Goal: Communication & Community: Answer question/provide support

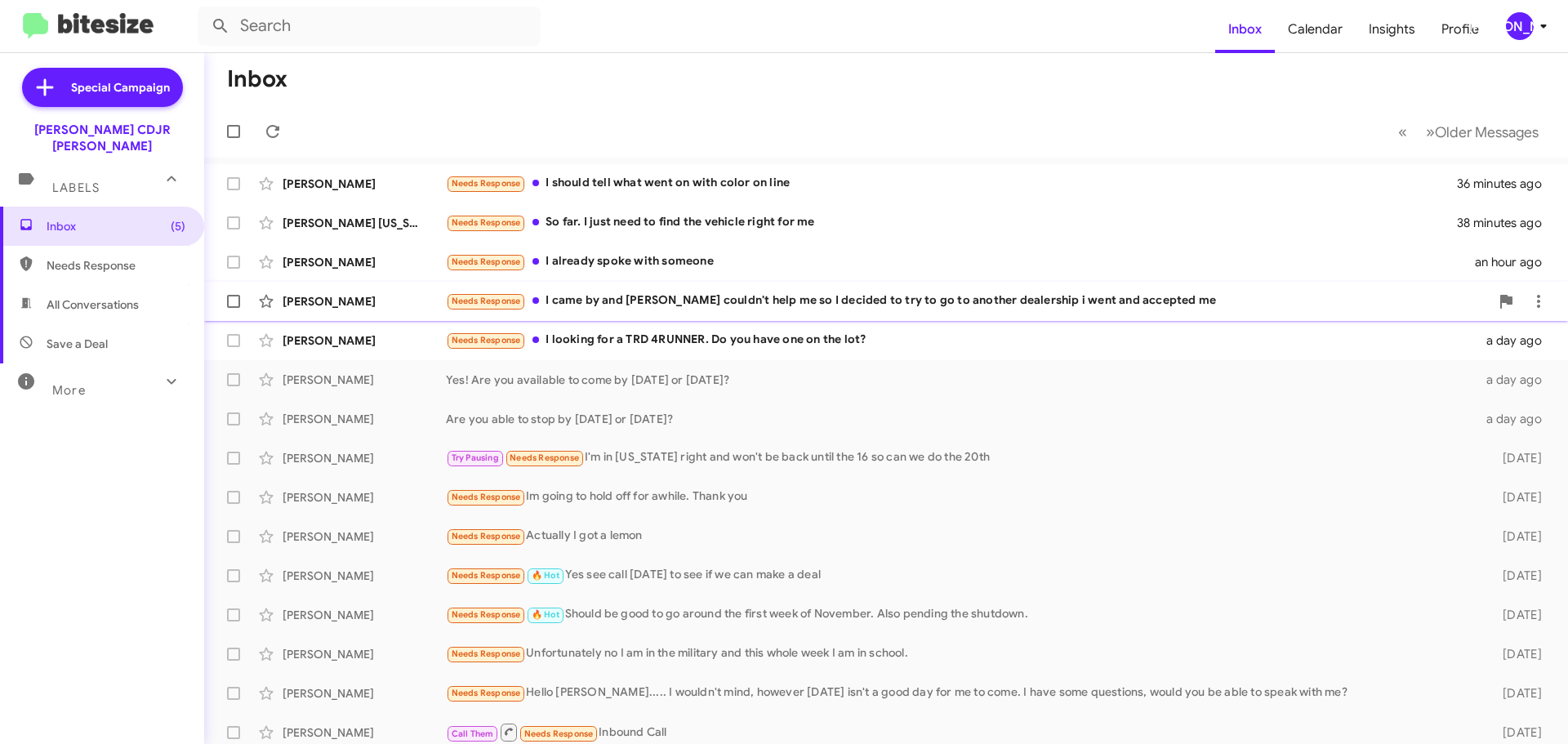
click at [985, 310] on div "Needs Response I came by and yall couldn't help me so I decided to try to go to…" at bounding box center [967, 301] width 1044 height 19
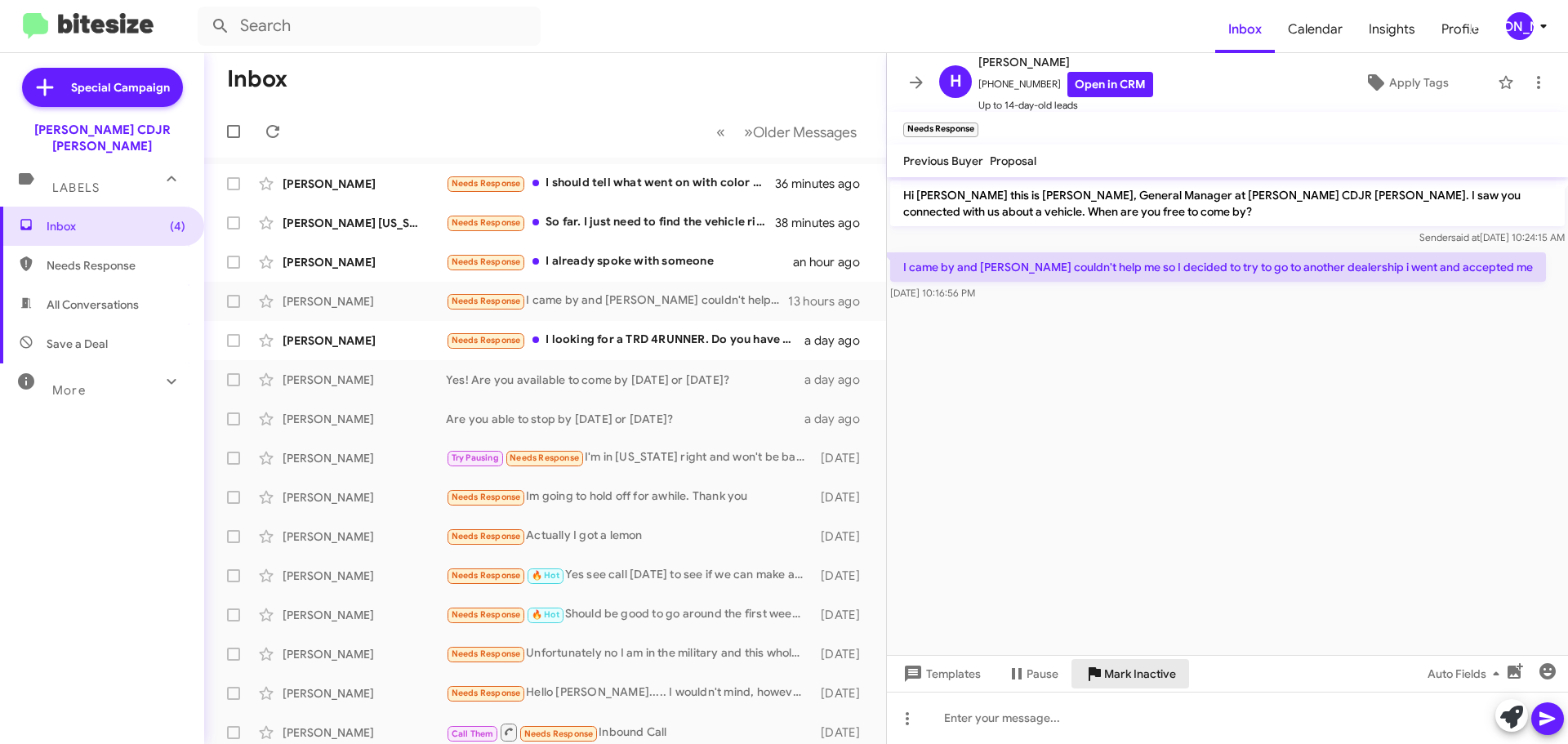
click at [1127, 677] on span "Mark Inactive" at bounding box center [1140, 674] width 72 height 29
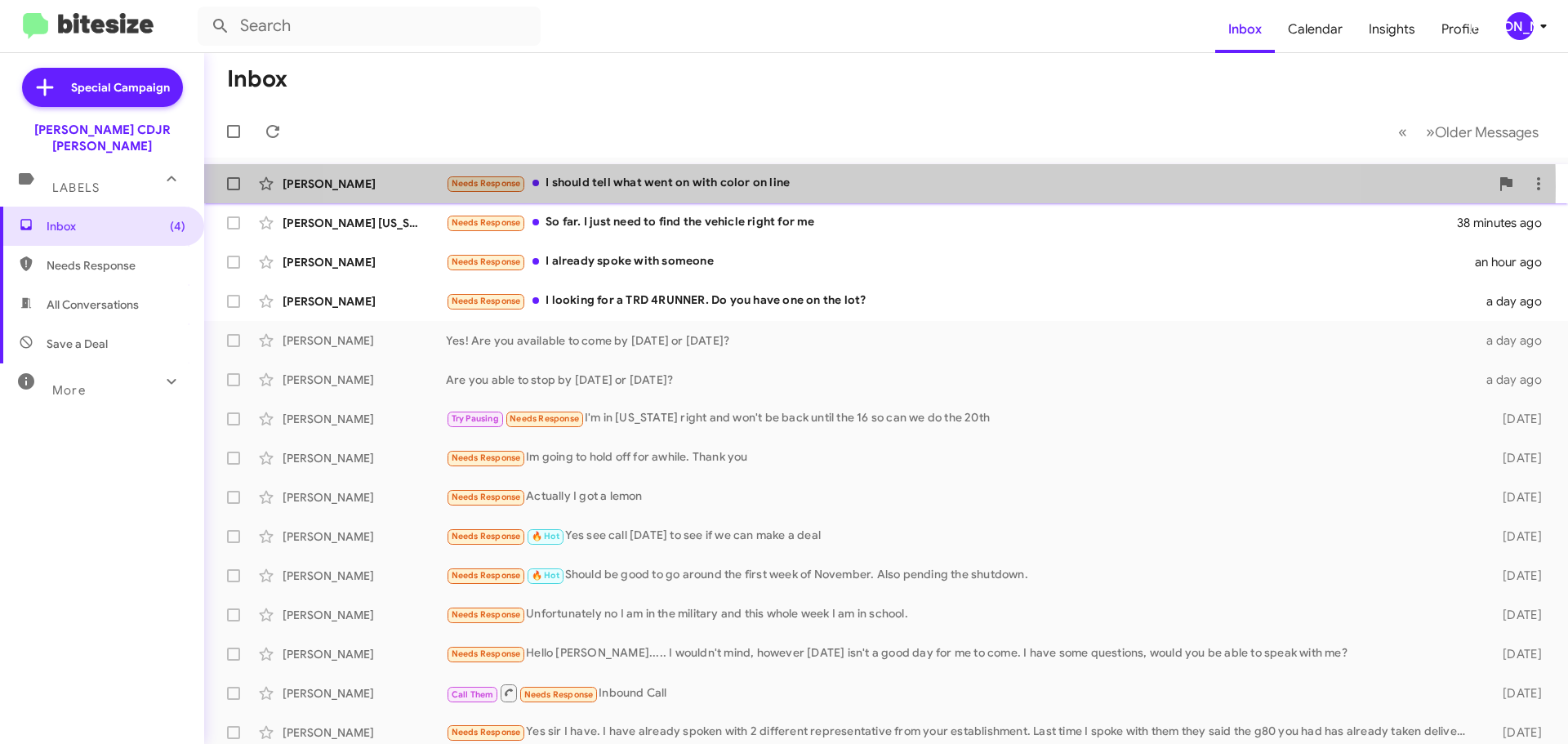
click at [836, 186] on div "Needs Response I should tell what went on with color on line" at bounding box center [967, 183] width 1044 height 19
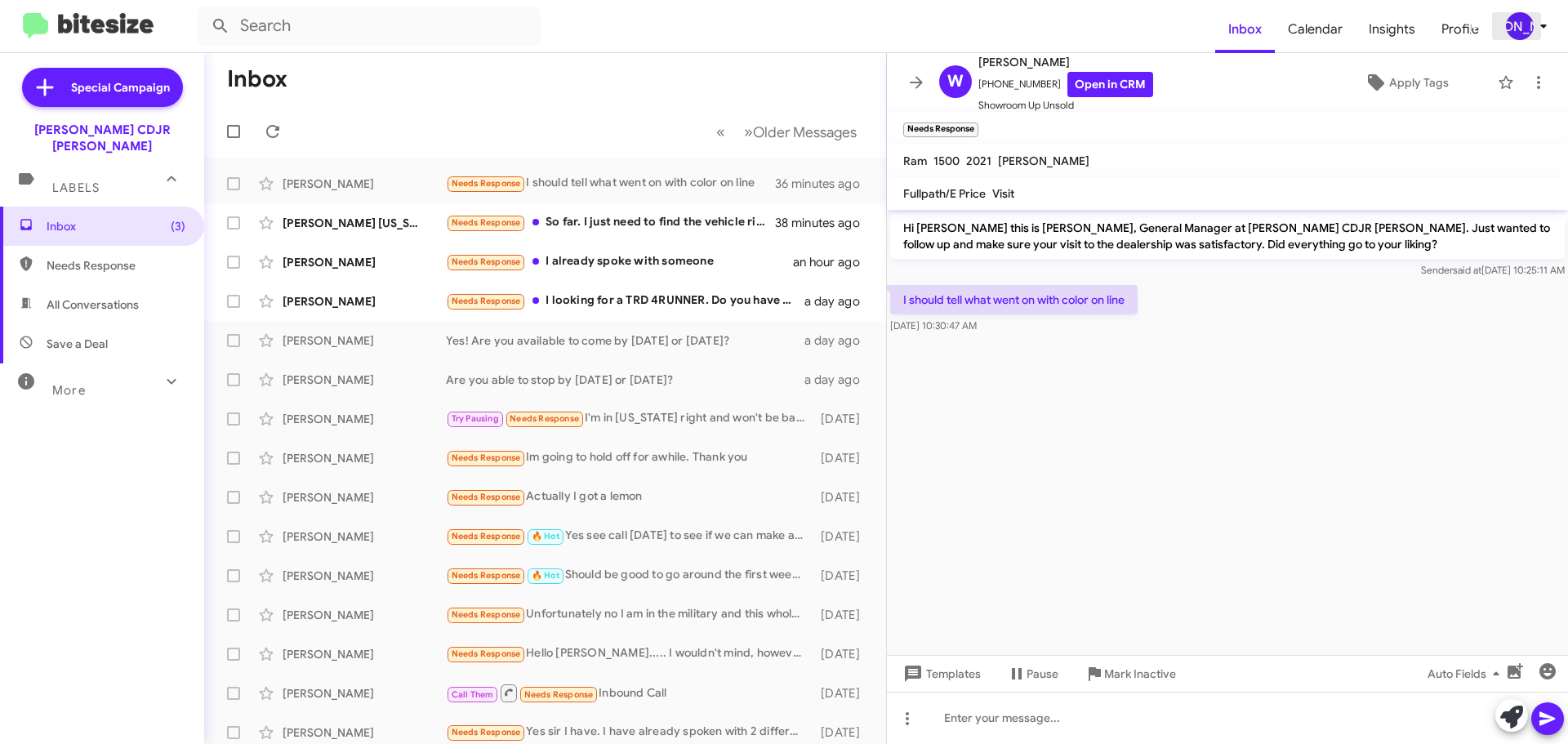
click at [1503, 34] on button "[PERSON_NAME]" at bounding box center [1520, 26] width 58 height 28
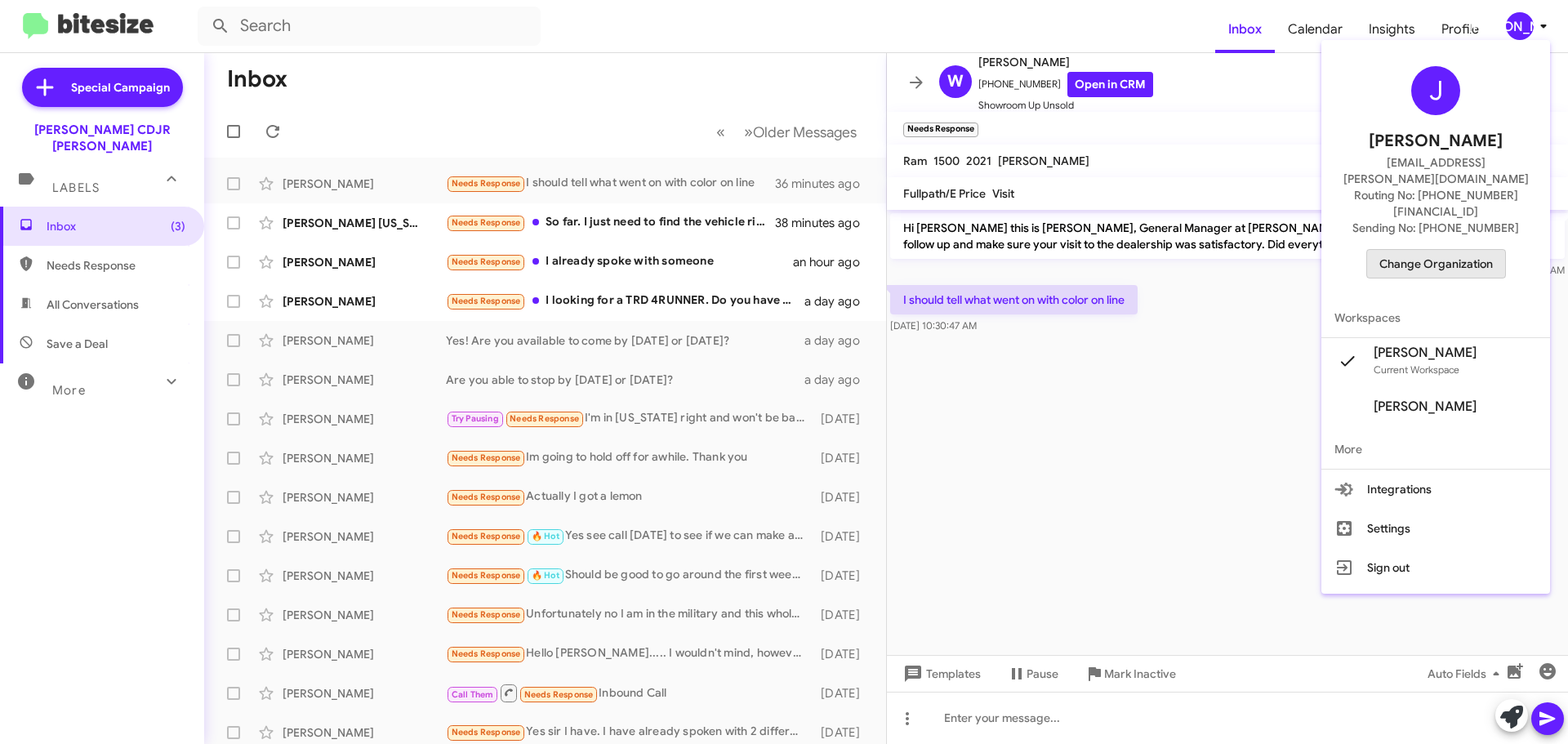
click at [1462, 250] on span "Change Organization" at bounding box center [1436, 264] width 113 height 28
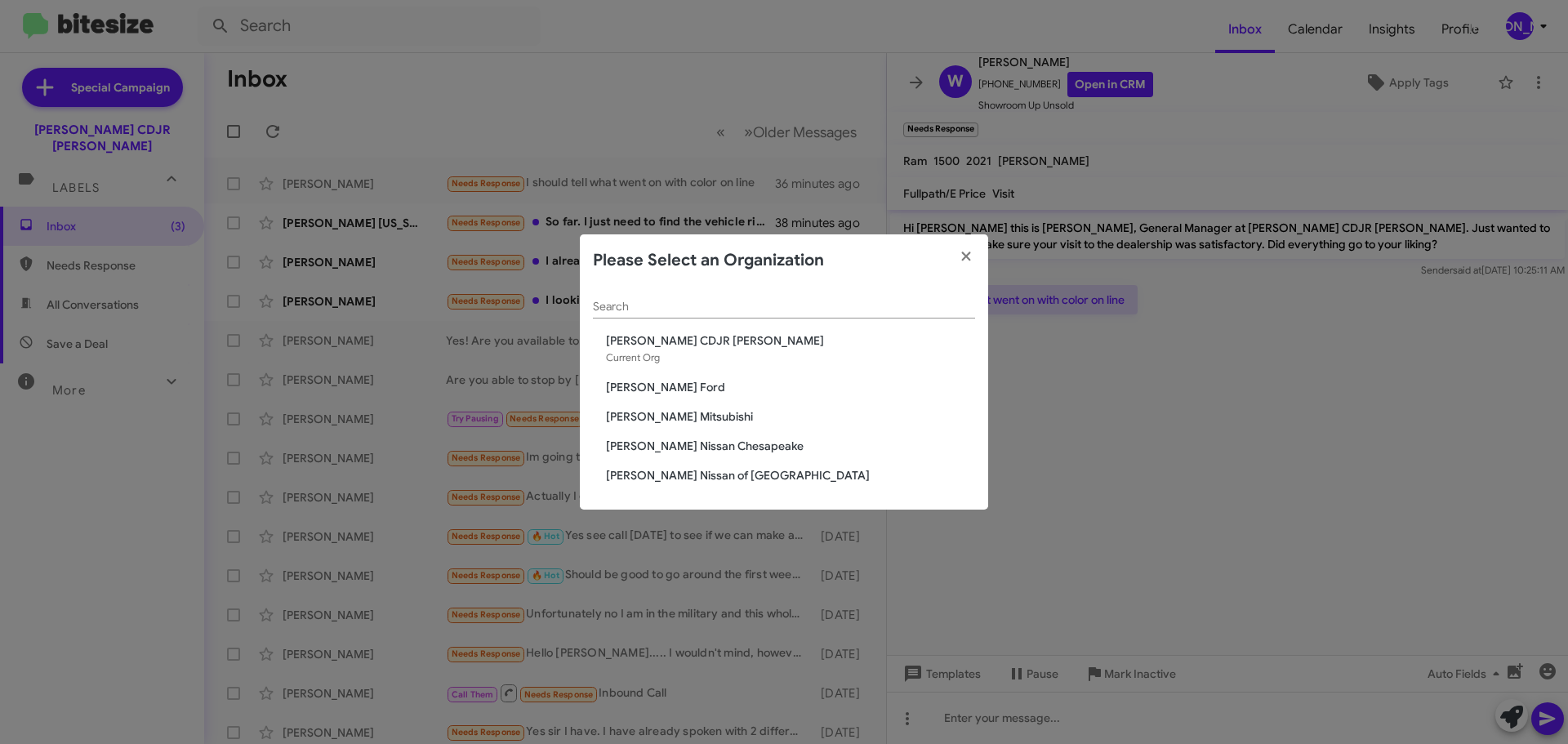
click at [668, 416] on span "[PERSON_NAME] Mitsubishi" at bounding box center [790, 416] width 370 height 16
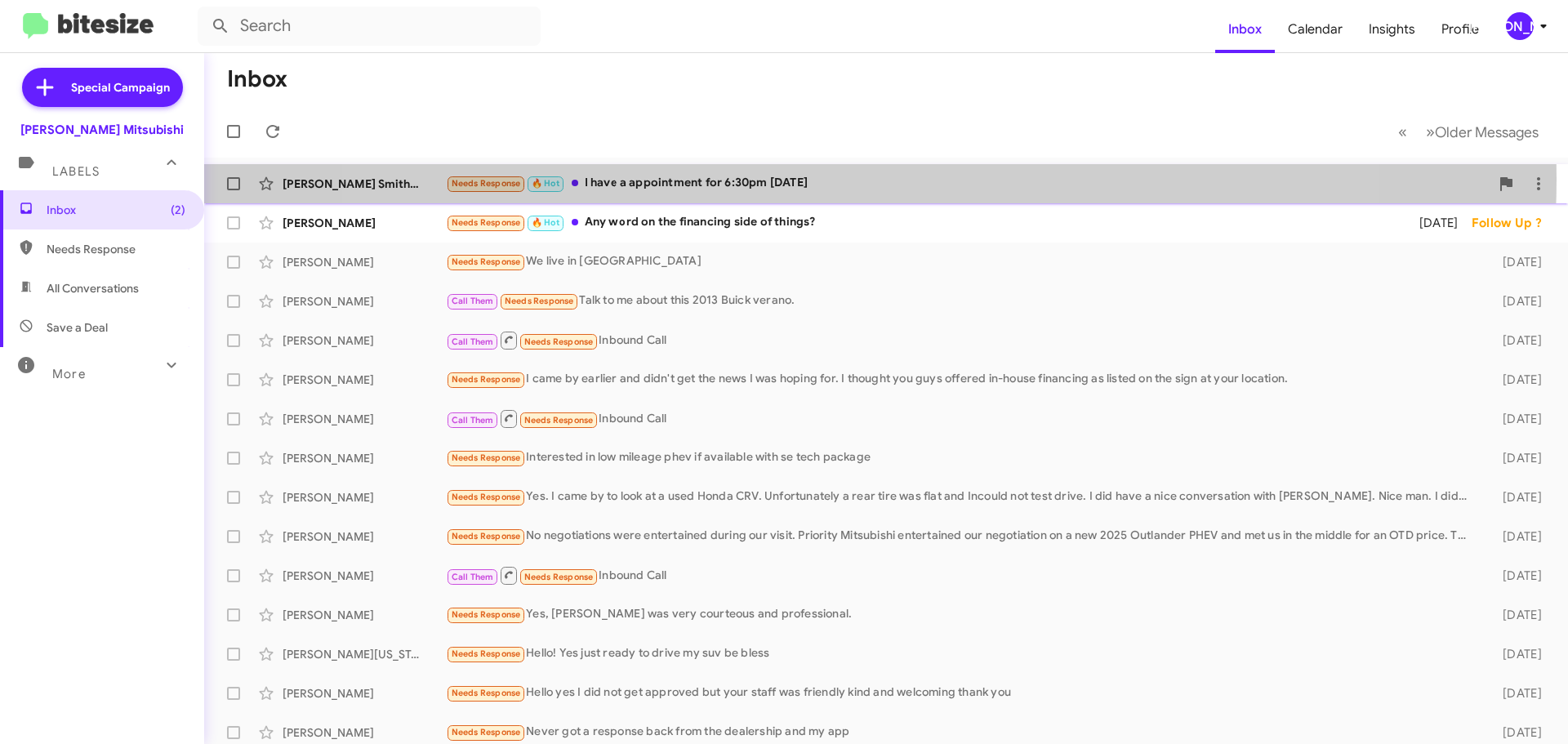
click at [845, 179] on div "Needs Response 🔥 Hot I have a appointment for 6:30pm [DATE]" at bounding box center [967, 183] width 1044 height 19
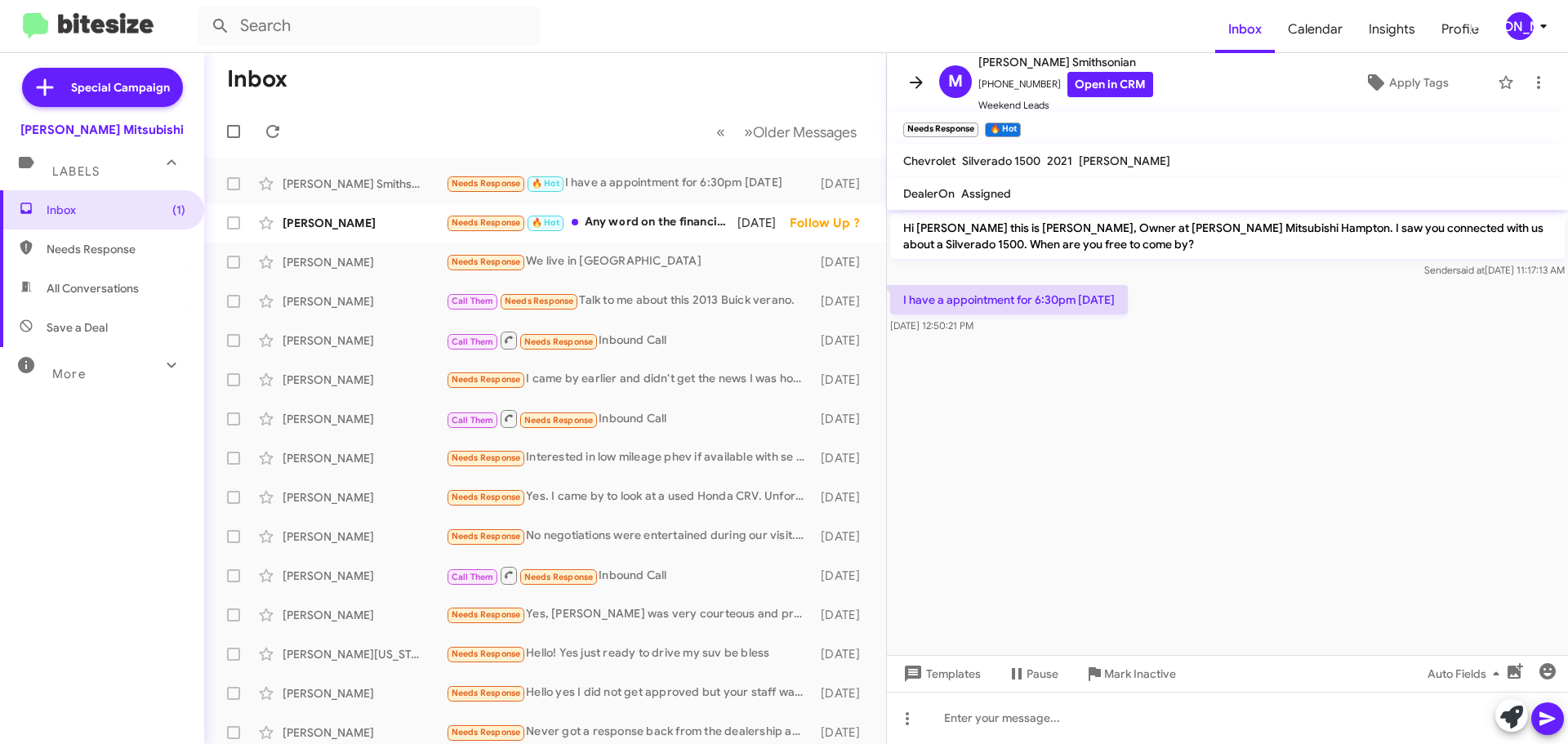
click at [922, 85] on icon at bounding box center [916, 82] width 20 height 20
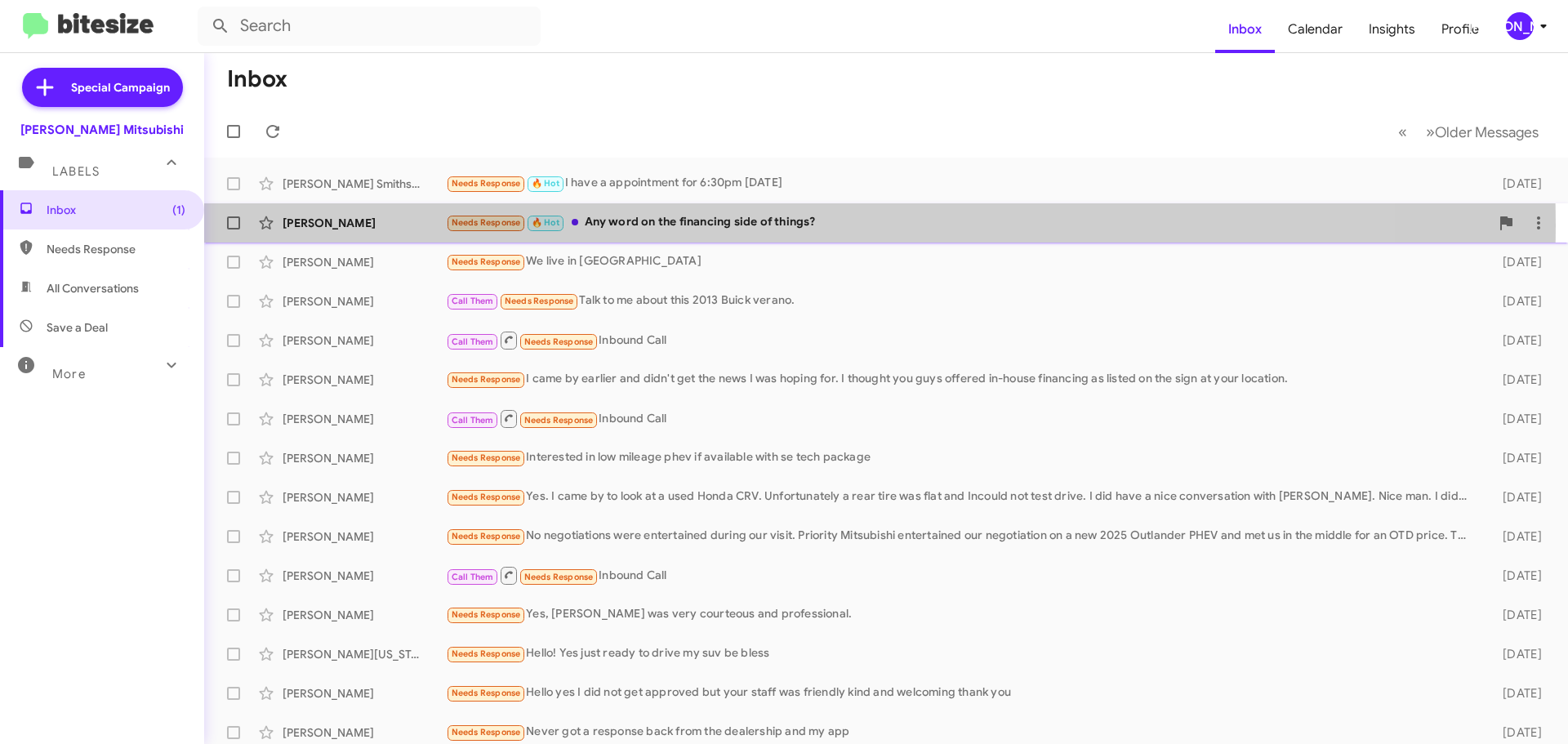
click at [749, 225] on div "Needs Response 🔥 Hot Any word on the financing side of things?" at bounding box center [967, 222] width 1044 height 19
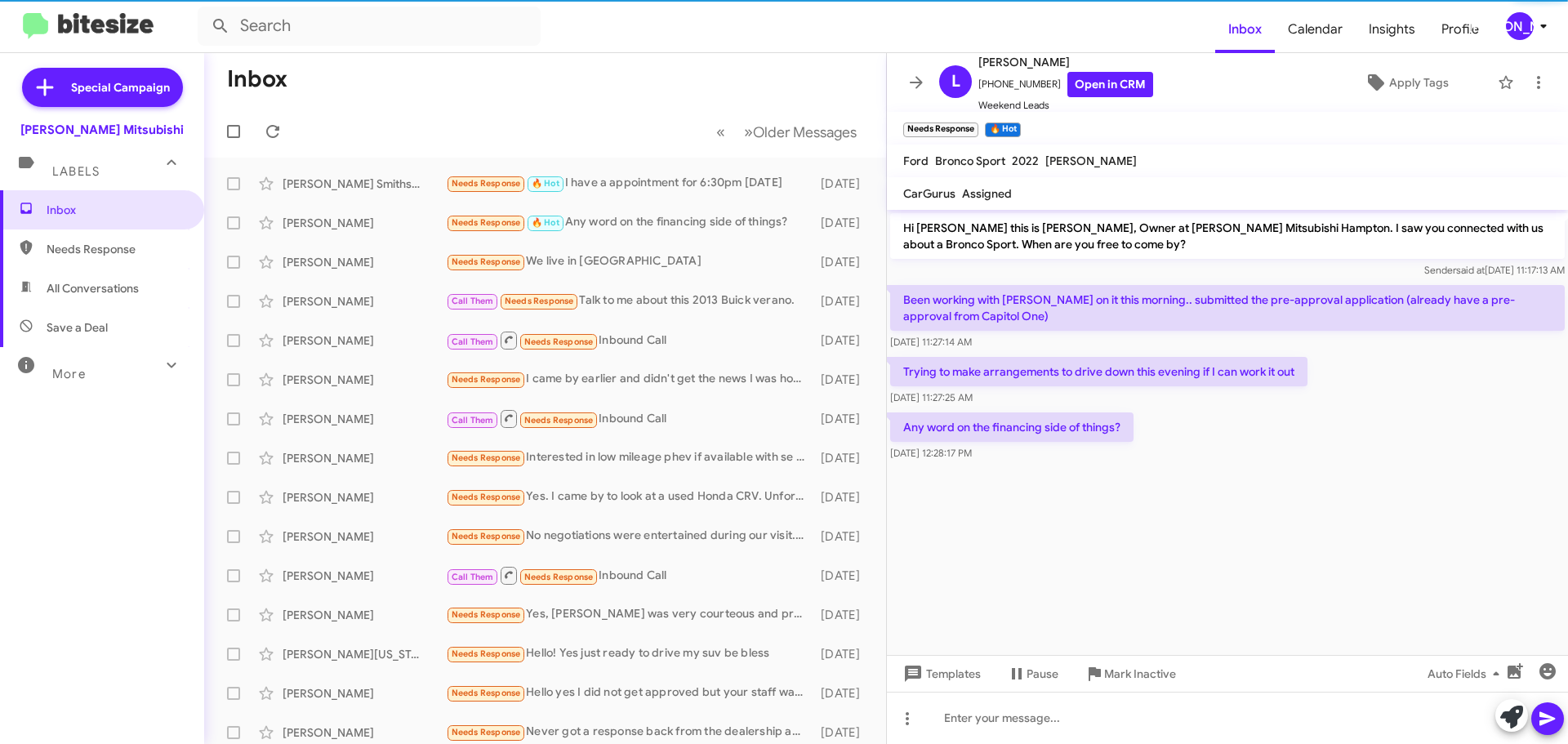
click at [907, 83] on span at bounding box center [916, 82] width 33 height 20
